Goal: Information Seeking & Learning: Learn about a topic

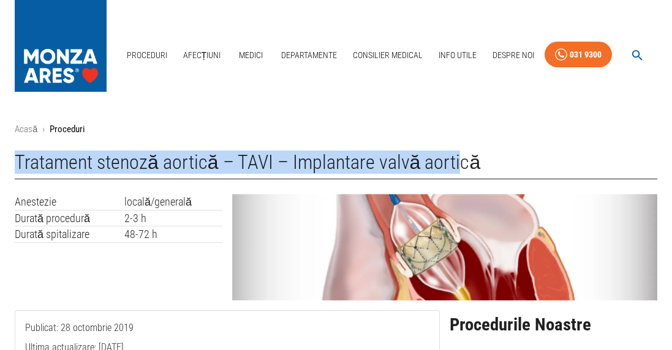
drag, startPoint x: 16, startPoint y: 159, endPoint x: 462, endPoint y: 170, distance: 445.8
click at [459, 171] on h1 "Tratament stenoză aortică – TAVI – Implantare valvă aortică" at bounding box center [336, 165] width 642 height 28
click at [463, 169] on h1 "Tratament stenoză aortică – TAVI – Implantare valvă aortică" at bounding box center [336, 165] width 642 height 28
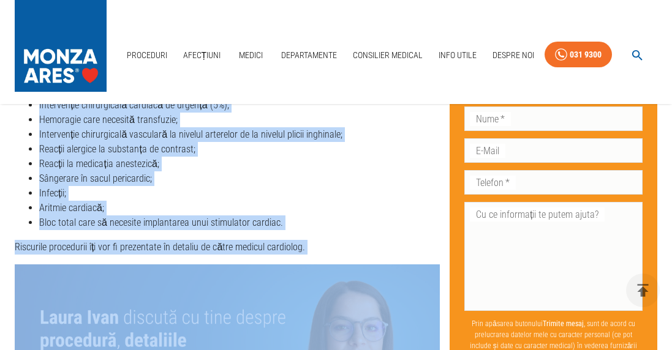
scroll to position [3061, 0]
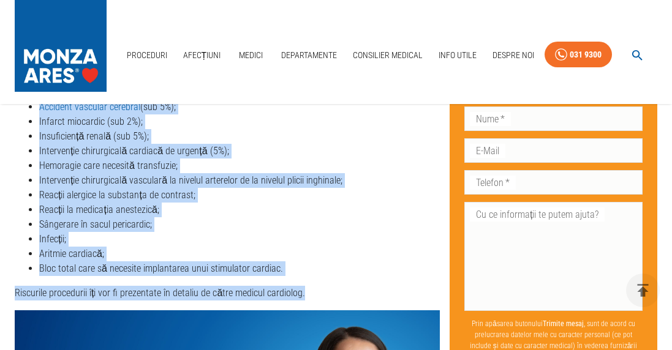
drag, startPoint x: 14, startPoint y: 156, endPoint x: 418, endPoint y: 278, distance: 422.0
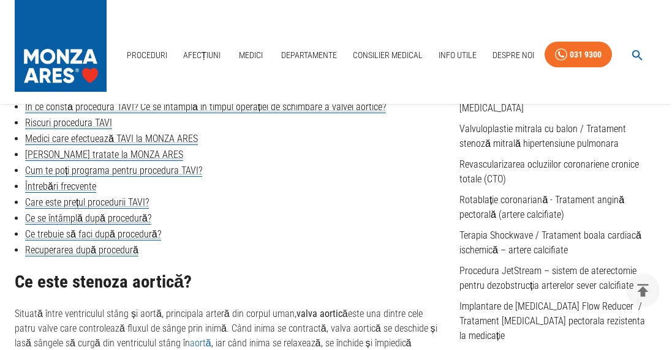
scroll to position [429, 0]
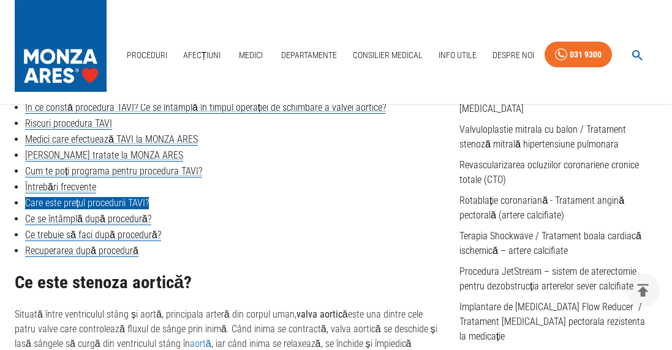
click at [101, 203] on link "Care este prețul procedurii TAVI?" at bounding box center [87, 203] width 124 height 12
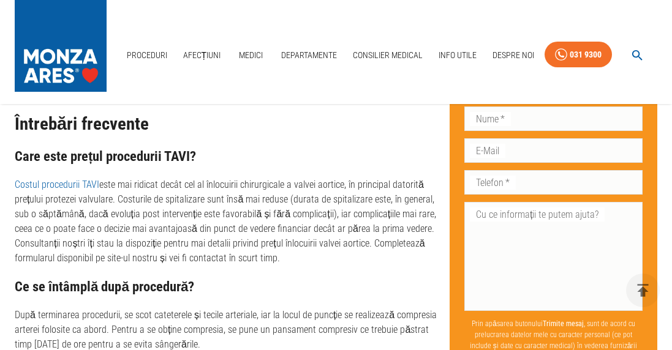
scroll to position [4119, 0]
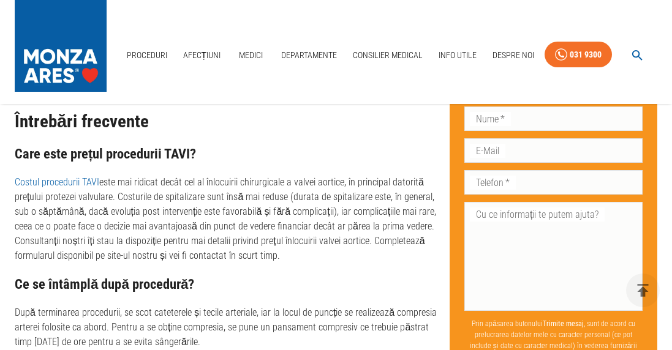
click at [73, 188] on link "Costul procedurii TAVI" at bounding box center [57, 182] width 84 height 12
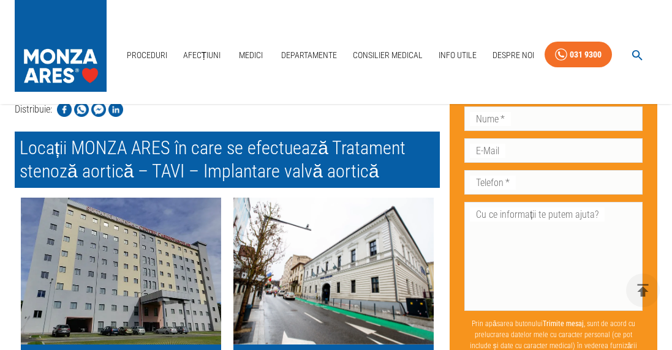
scroll to position [4608, 0]
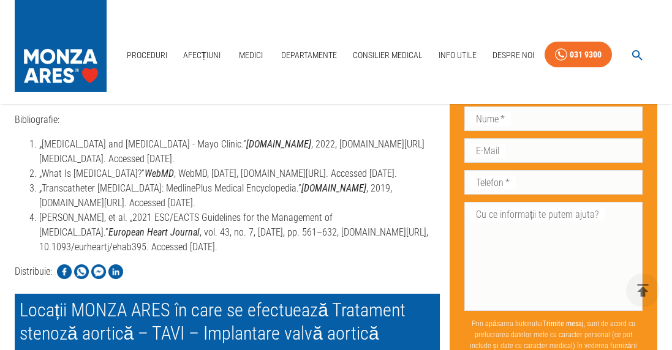
scroll to position [429, 0]
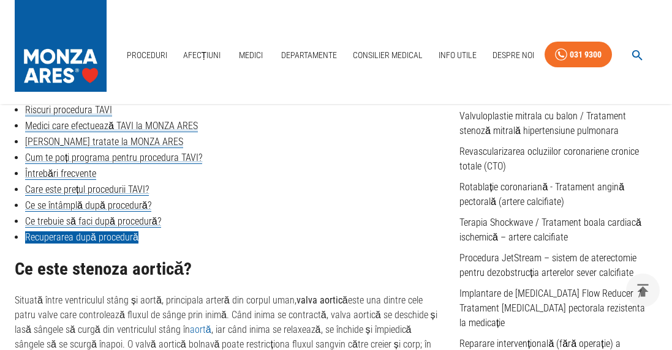
click at [98, 238] on link "Recuperarea după procedură" at bounding box center [81, 237] width 113 height 12
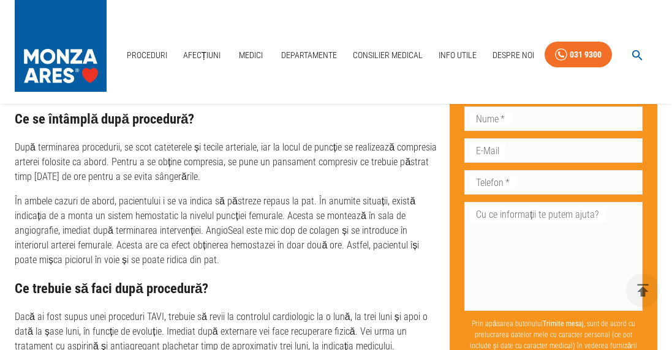
scroll to position [4243, 0]
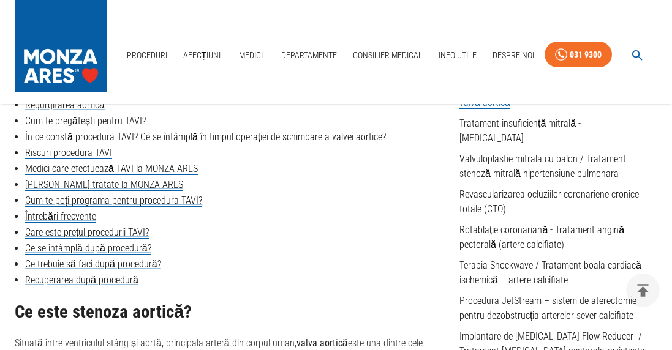
scroll to position [367, 0]
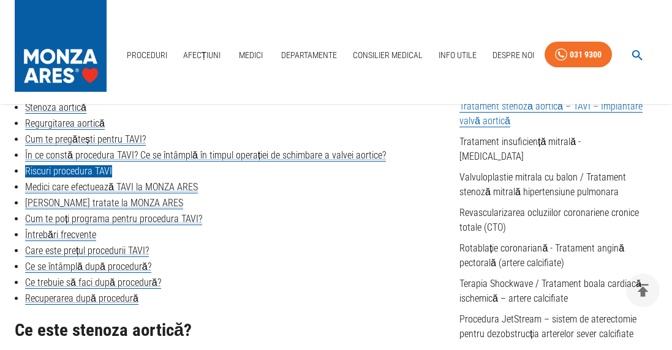
click at [94, 168] on link "Riscuri procedura TAVI" at bounding box center [68, 171] width 87 height 12
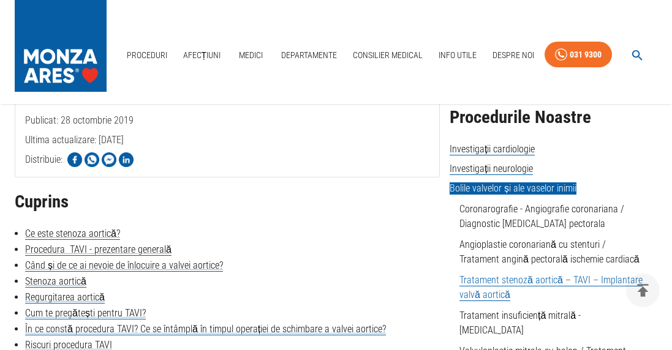
scroll to position [163, 0]
